Goal: Task Accomplishment & Management: Manage account settings

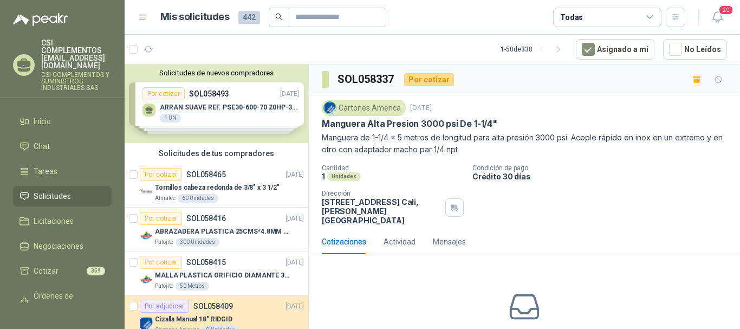
click at [38, 190] on span "Solicitudes" at bounding box center [52, 196] width 37 height 12
